Goal: Task Accomplishment & Management: Complete application form

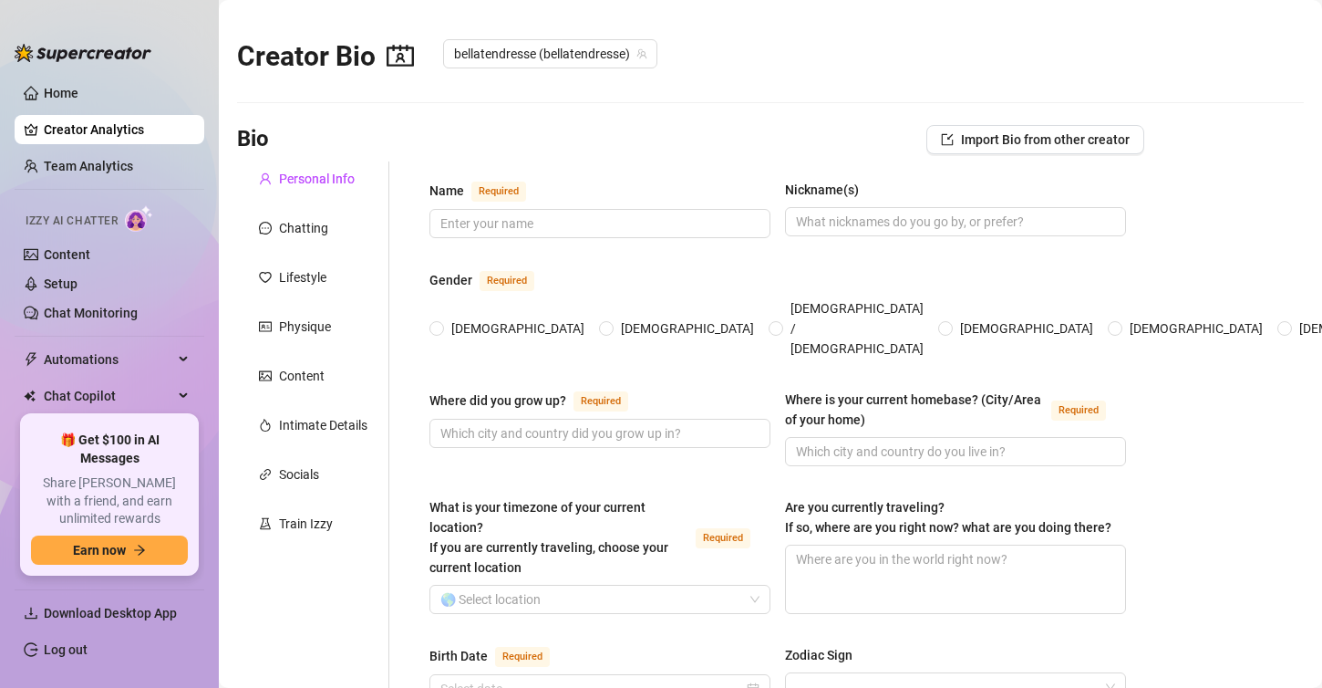
type input "Bella"
type input "I moved around my whole life; so I’ve lived in [US_STATE], [US_STATE], [US_STAT…"
type input "I now live in [US_STATE] near/around [GEOGRAPHIC_DATA]"
type input "[DEMOGRAPHIC_DATA]. I rely on emotional attraction first more than I rely on a …"
type input "Single and enjoying the dating life!"
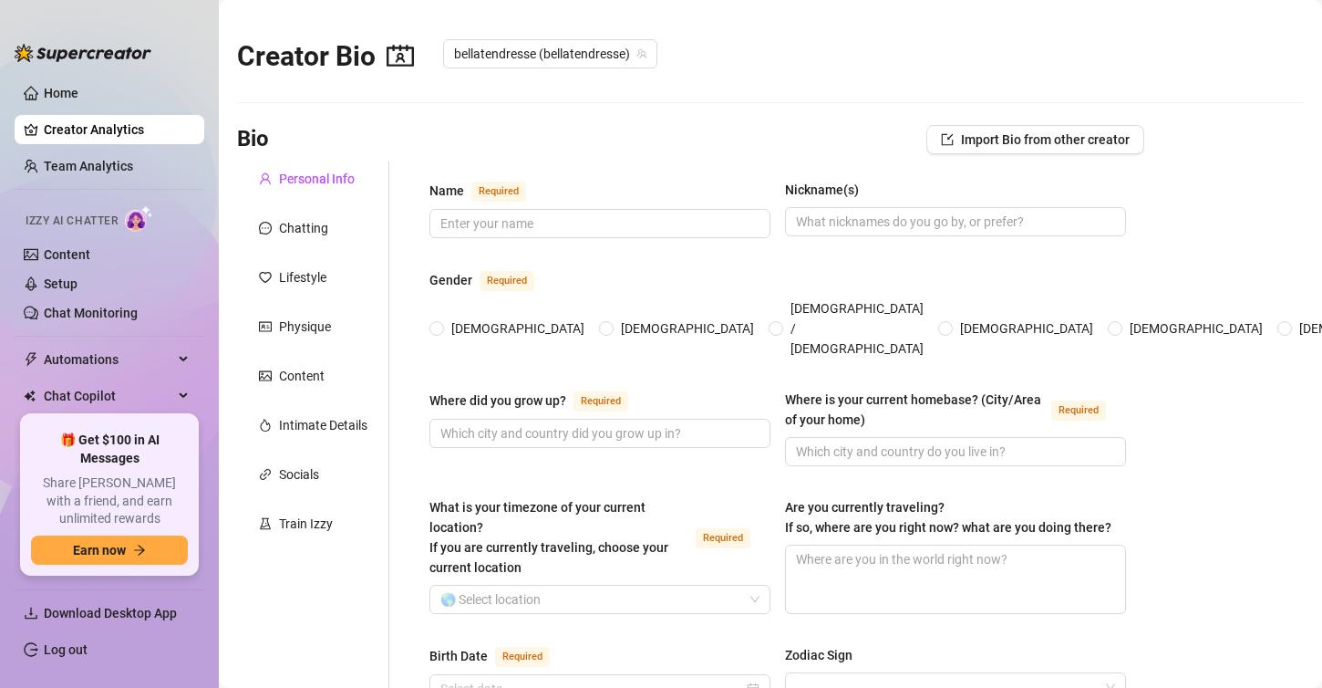
type input "[PERSON_NAME] he’s my [DEMOGRAPHIC_DATA] cat! He’s a little bit of a chunkier c…"
type input "I work as a dog grooming [DEMOGRAPHIC_DATA], and I also do side gigs doing phot…"
type input "I’ve done retail, bar tending, I used to be a camp counselor, and I’d do side g…"
type input "I completed highschool and went to cosmetology school after"
type input "Grew up [DEMOGRAPHIC_DATA] then converted to [DEMOGRAPHIC_DATA] and eventually …"
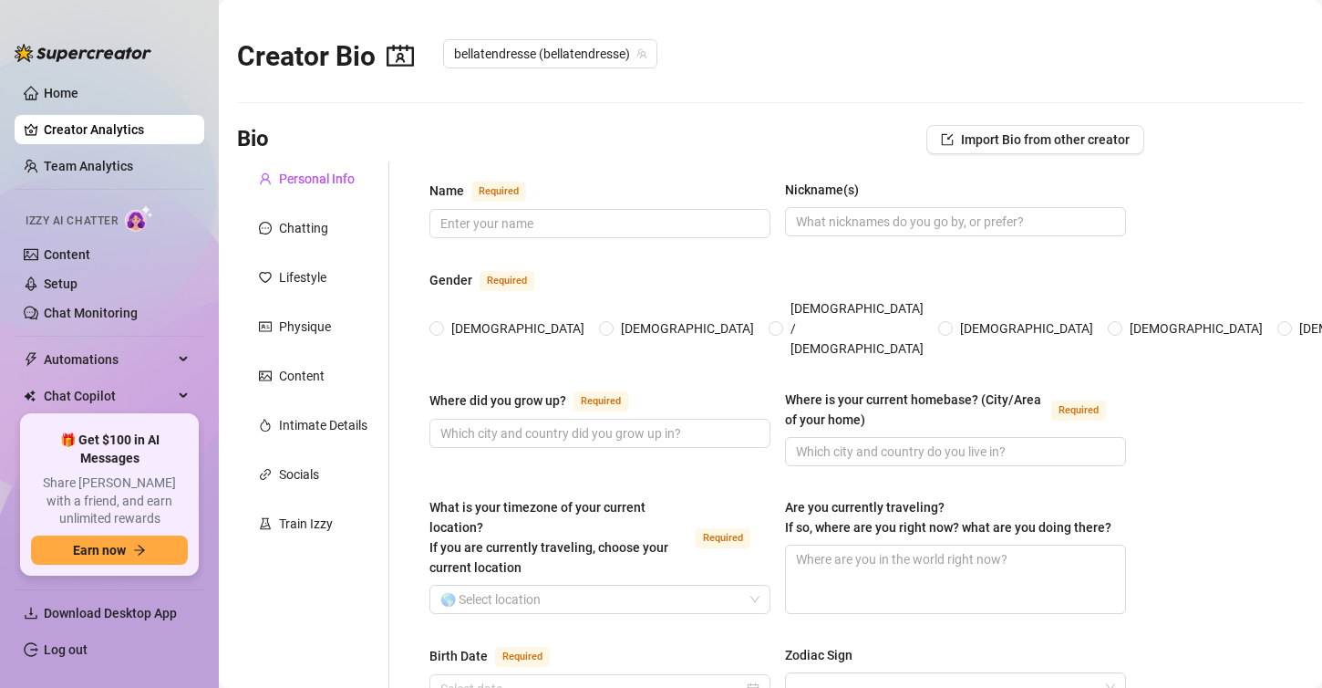
type input "I believe we exist to experience what it means to live. The hurt, the love, the…"
type textarea "I dream to be a professional dog groomer for show dogs like the ones you see on…"
type textarea "One time when I was in highschool and smoked weed for the first time my best fr…"
type textarea ""I love horses! I have a small collection of vintage [PERSON_NAME] Horse figure…"
type textarea "I love graphic novels. I’m currently reading the Dark Horse Alien volumes and I…"
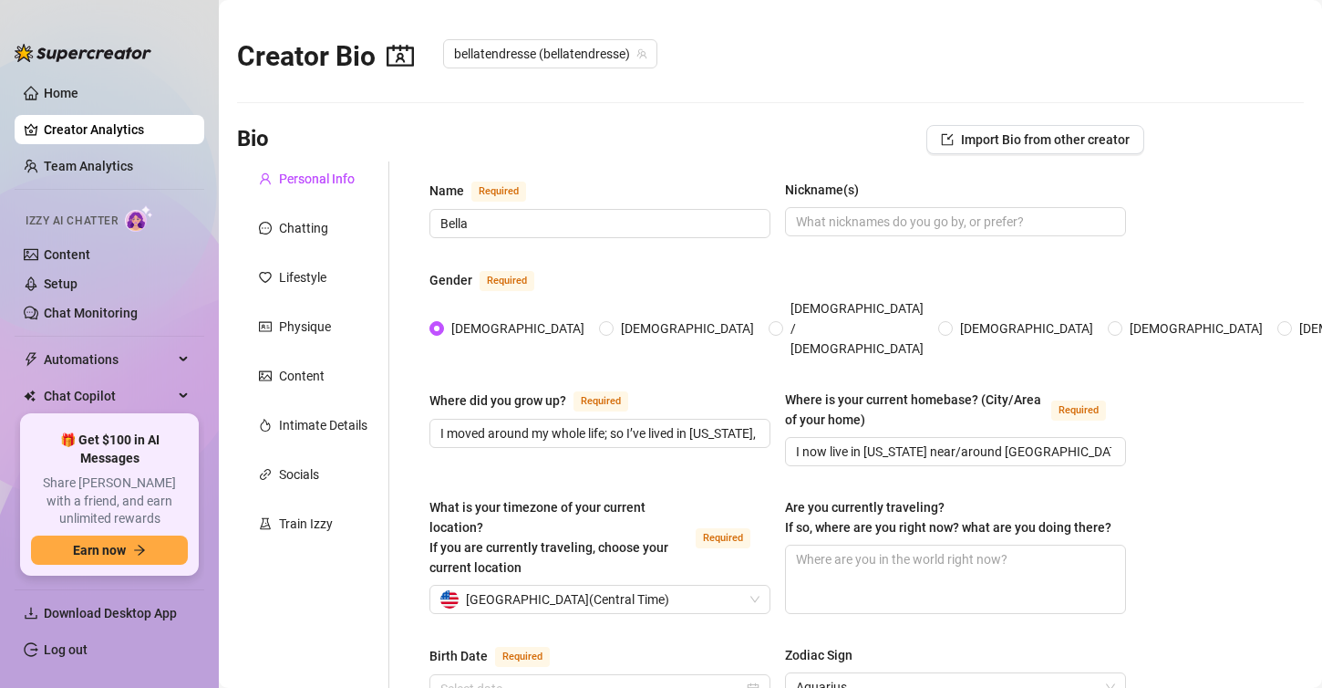
radio input "true"
type input "[DATE]"
radio input "true"
type input "[DATE]"
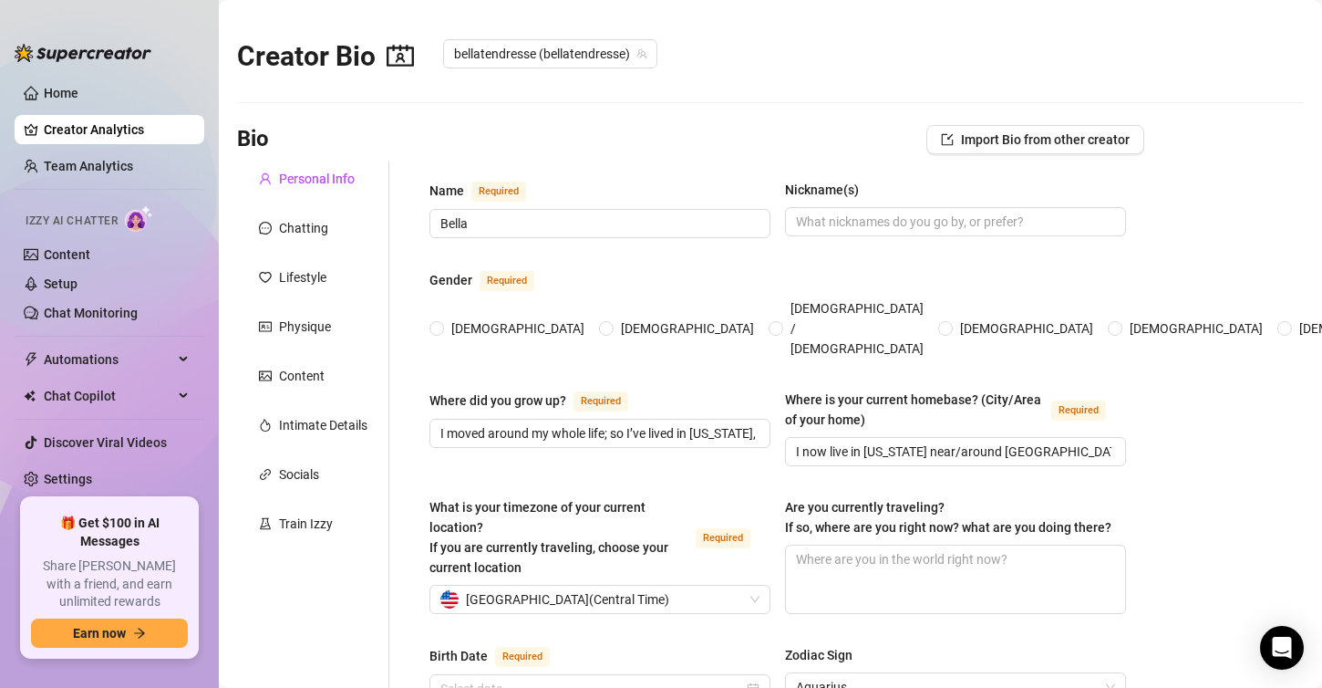
radio input "true"
type input "[DATE]"
